Goal: Navigation & Orientation: Find specific page/section

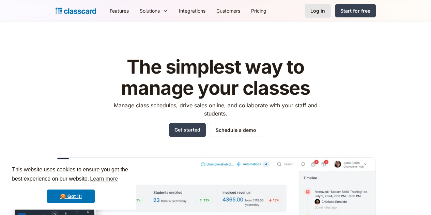
click at [325, 11] on div "Log in" at bounding box center [317, 10] width 15 height 7
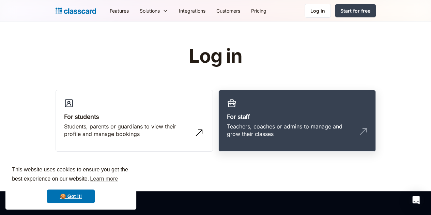
click at [276, 107] on link "For staff Teachers, coaches or admins to manage and grow their classes" at bounding box center [296, 121] width 157 height 62
